Goal: Find specific page/section: Find specific page/section

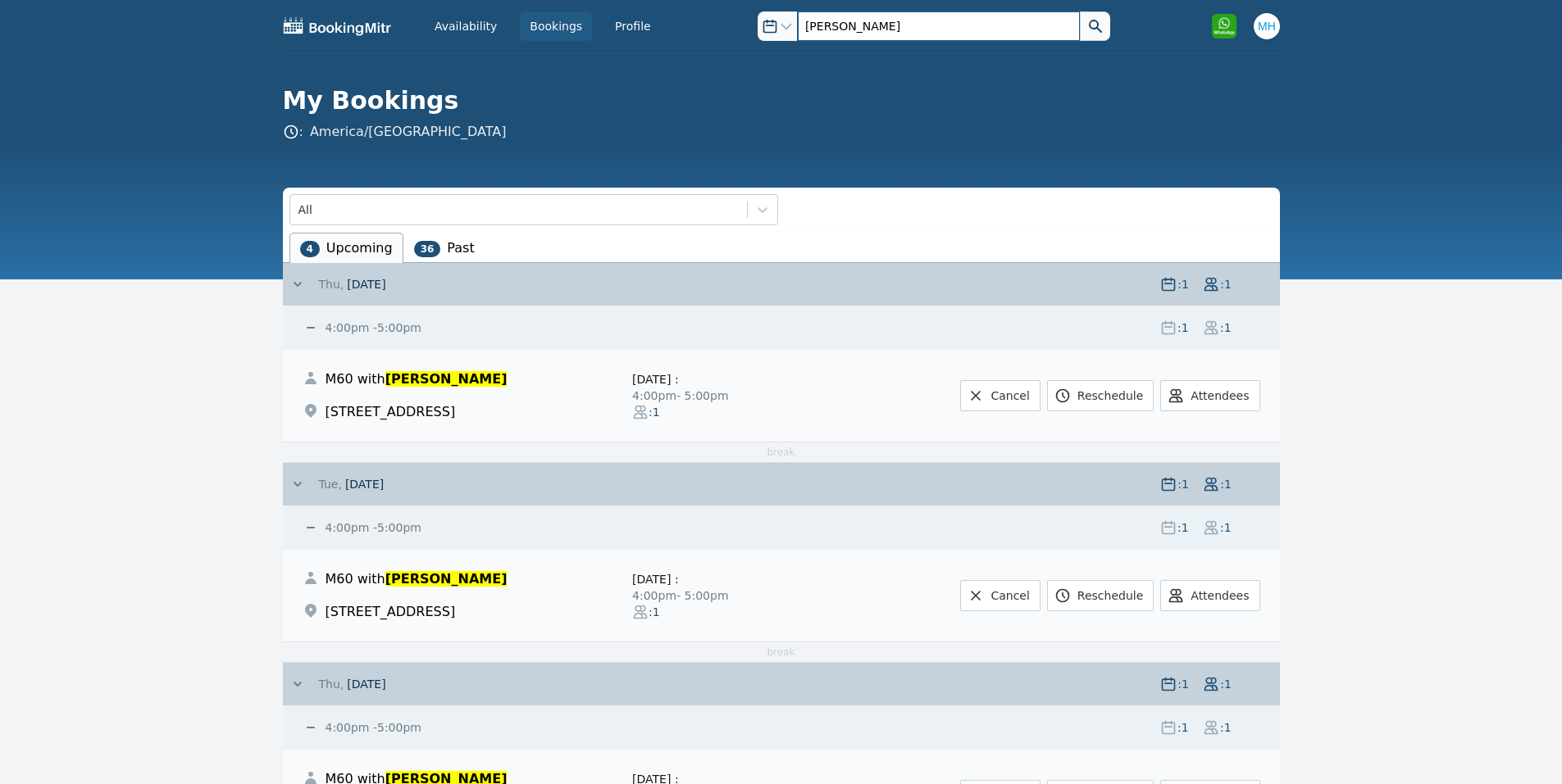
drag, startPoint x: 854, startPoint y: 21, endPoint x: 772, endPoint y: 25, distance: 82.1
click at [772, 25] on div "Open options [PERSON_NAME]" at bounding box center [933, 26] width 352 height 30
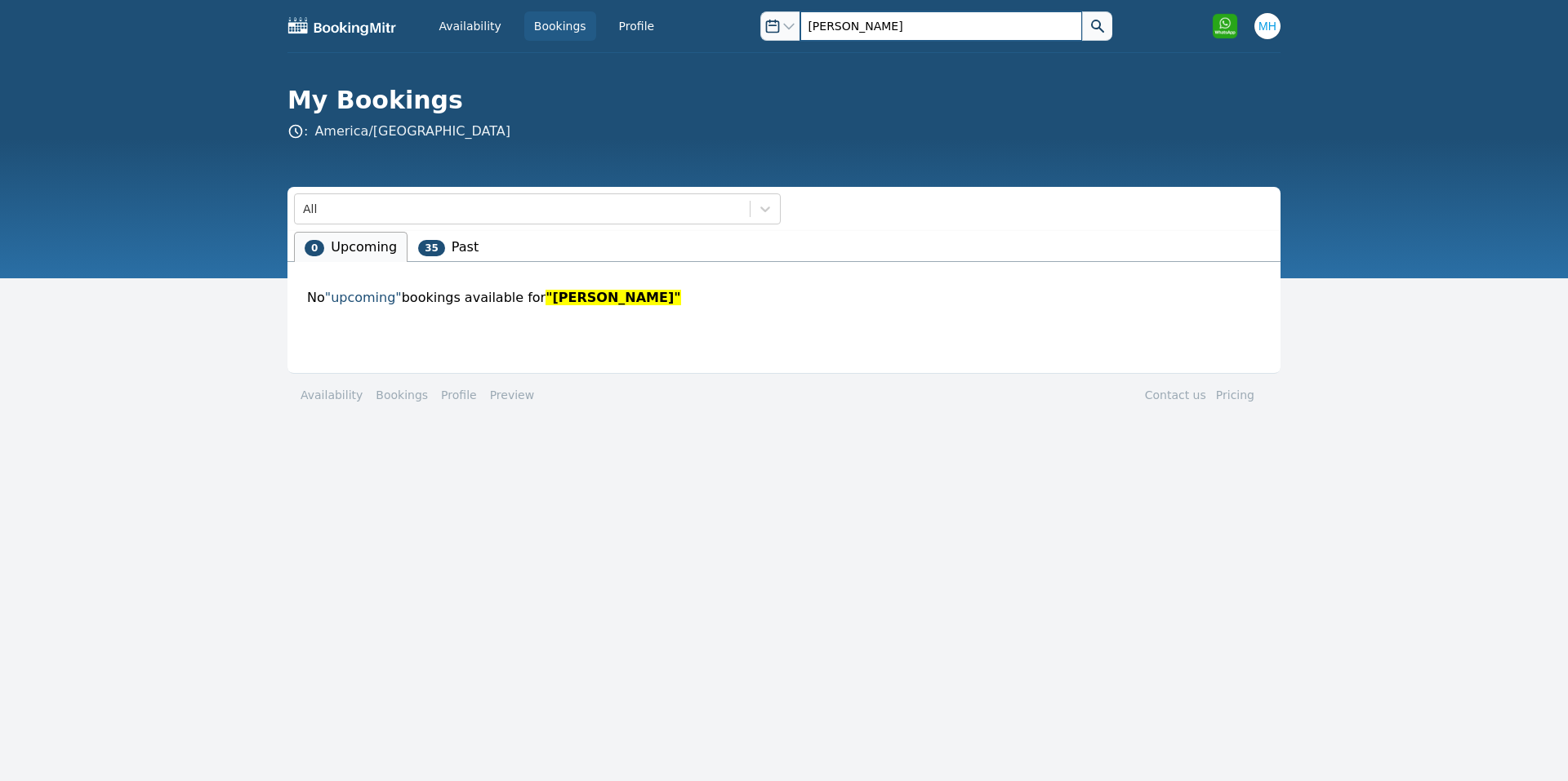
click at [843, 25] on input "[PERSON_NAME]" at bounding box center [940, 26] width 281 height 29
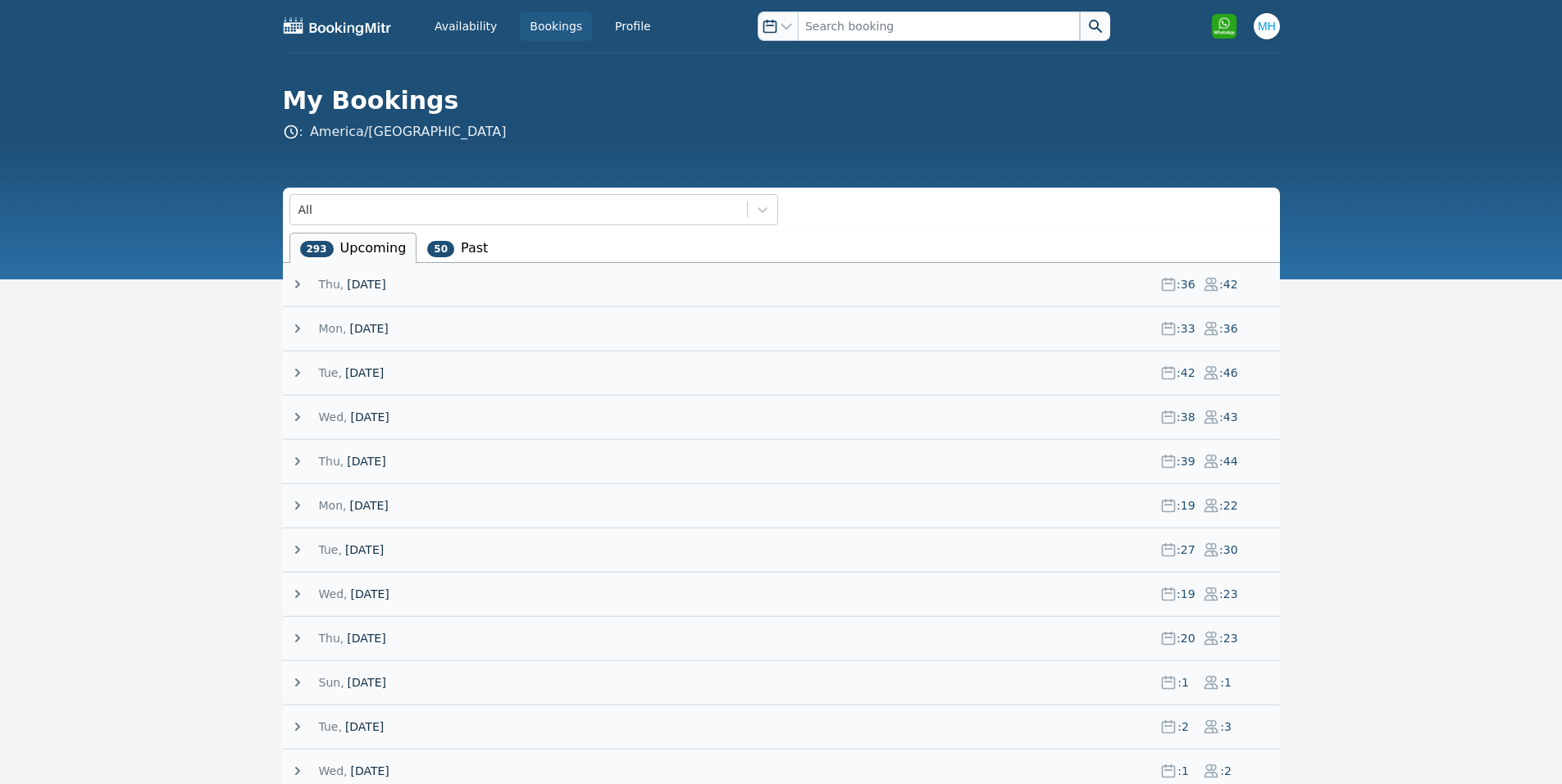
click at [315, 278] on span at bounding box center [304, 284] width 30 height 16
